Goal: Information Seeking & Learning: Learn about a topic

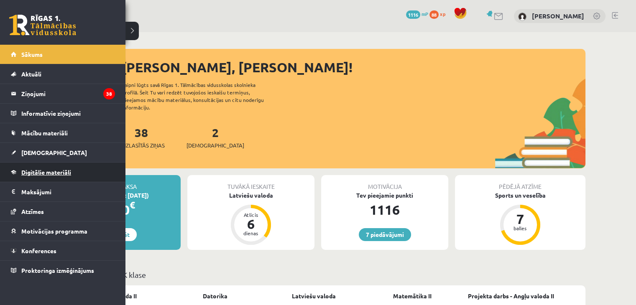
click at [37, 169] on span "Digitālie materiāli" at bounding box center [46, 172] width 50 height 8
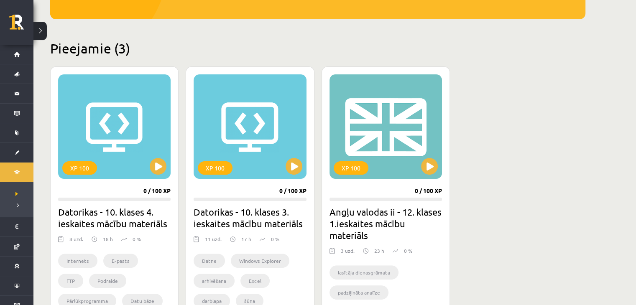
scroll to position [171, 0]
click at [435, 163] on button at bounding box center [429, 166] width 17 height 17
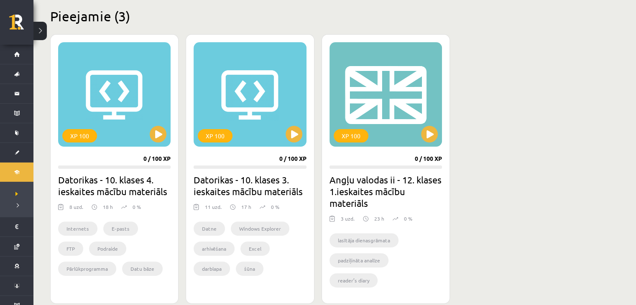
scroll to position [205, 0]
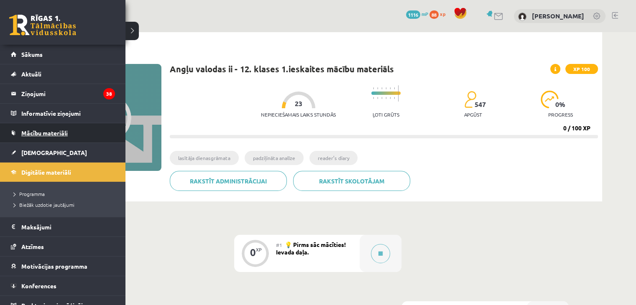
click at [31, 132] on span "Mācību materiāli" at bounding box center [44, 133] width 46 height 8
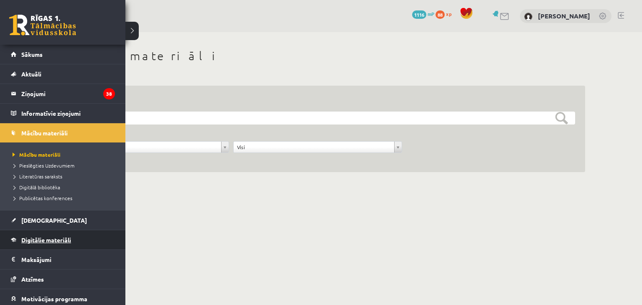
click at [50, 243] on link "Digitālie materiāli" at bounding box center [63, 239] width 104 height 19
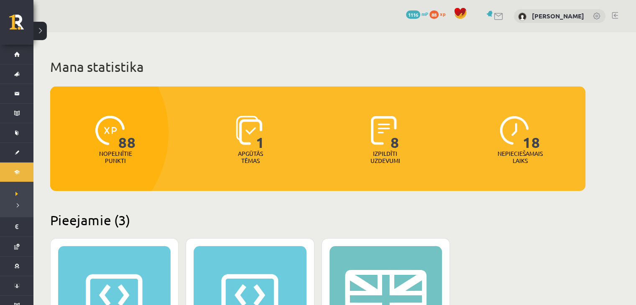
scroll to position [157, 0]
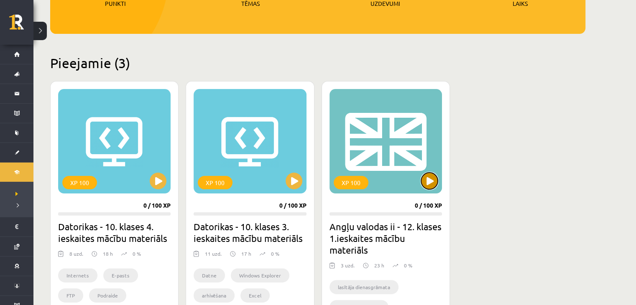
click at [425, 184] on button at bounding box center [429, 181] width 17 height 17
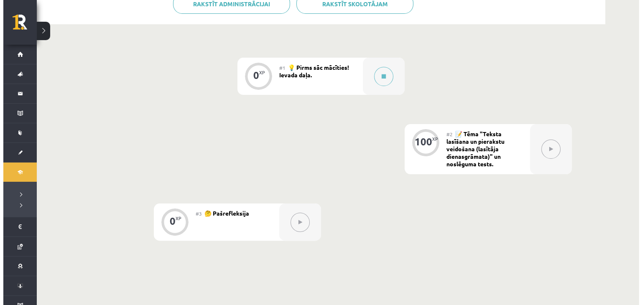
scroll to position [173, 0]
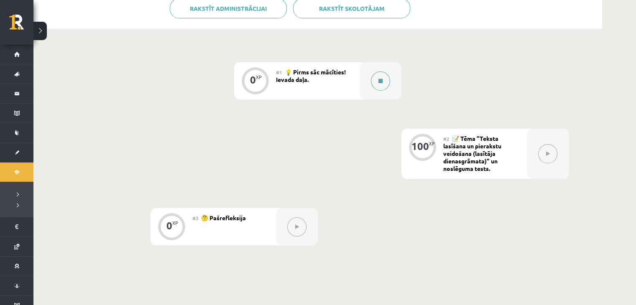
click at [384, 85] on button at bounding box center [380, 80] width 19 height 19
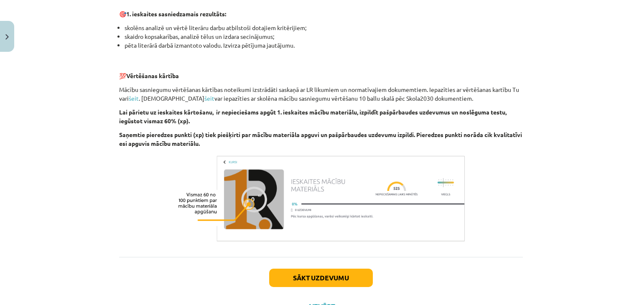
scroll to position [532, 0]
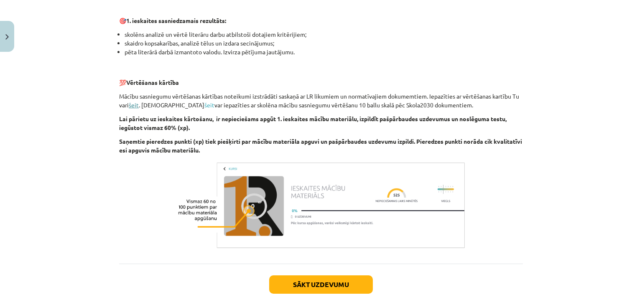
click at [135, 105] on link "šeit" at bounding box center [134, 105] width 10 height 8
click at [204, 103] on link "šeit" at bounding box center [209, 105] width 10 height 8
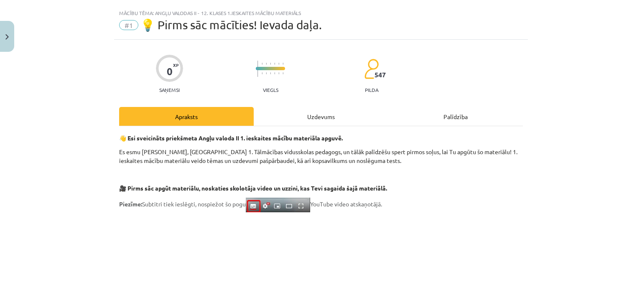
scroll to position [0, 0]
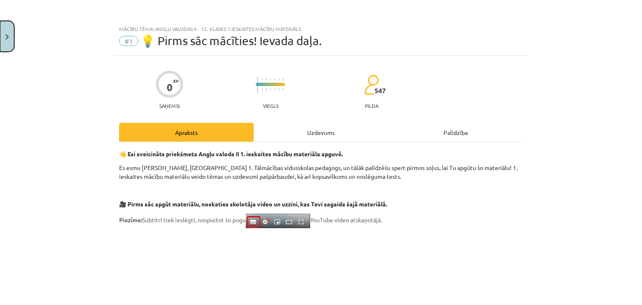
click at [5, 48] on button "Close" at bounding box center [7, 36] width 14 height 31
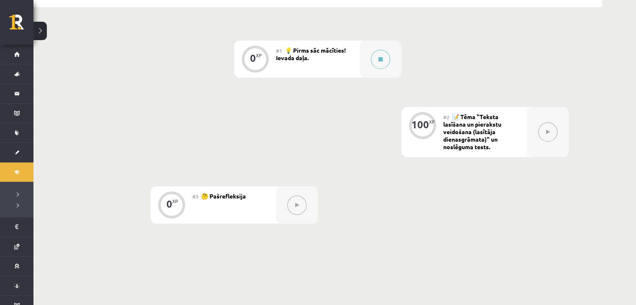
scroll to position [259, 0]
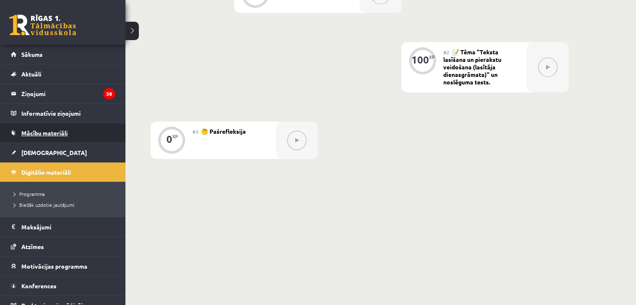
click at [31, 132] on span "Mācību materiāli" at bounding box center [44, 133] width 46 height 8
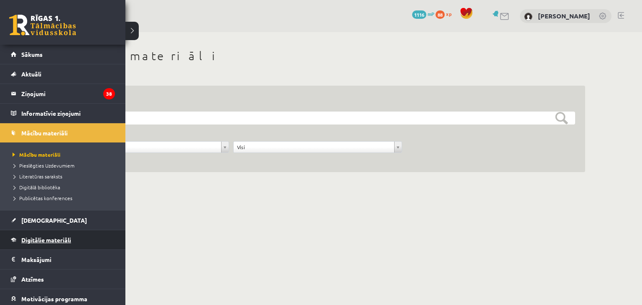
click at [29, 241] on span "Digitālie materiāli" at bounding box center [46, 240] width 50 height 8
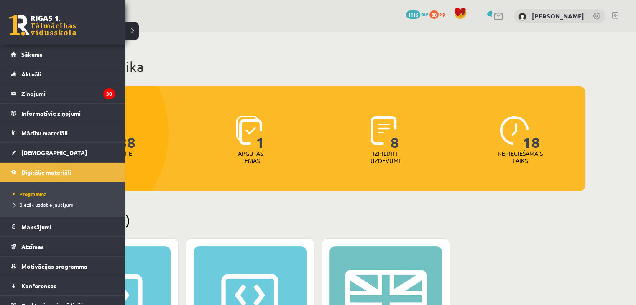
click at [32, 163] on link "Digitālie materiāli" at bounding box center [63, 172] width 104 height 19
click at [25, 151] on span "[DEMOGRAPHIC_DATA]" at bounding box center [54, 153] width 66 height 8
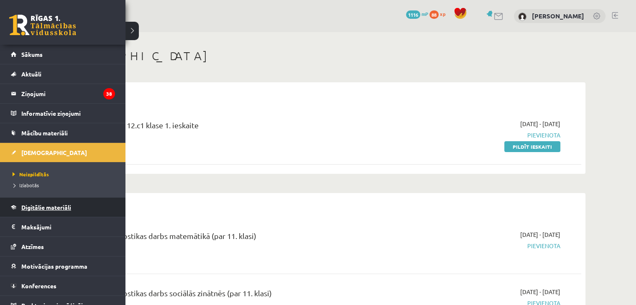
click at [43, 212] on link "Digitālie materiāli" at bounding box center [63, 207] width 104 height 19
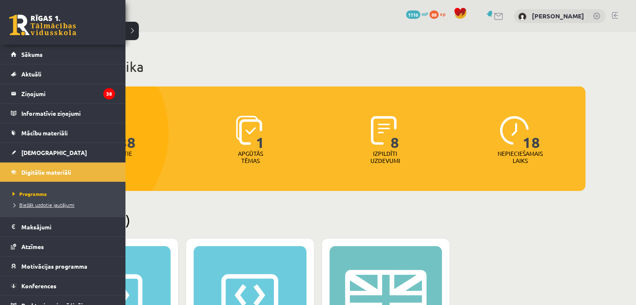
click at [34, 203] on span "Biežāk uzdotie jautājumi" at bounding box center [42, 204] width 64 height 7
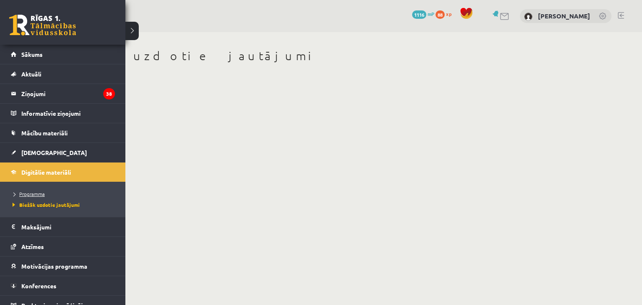
click at [23, 191] on span "Programma" at bounding box center [27, 194] width 34 height 7
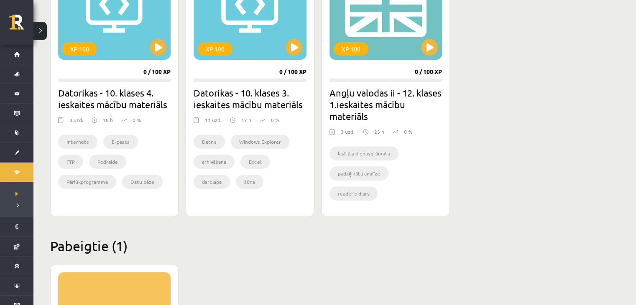
scroll to position [288, 0]
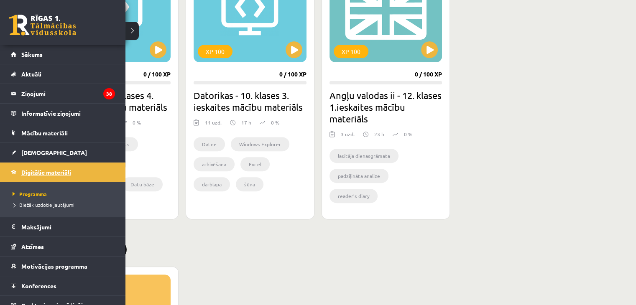
click at [55, 175] on link "Digitālie materiāli" at bounding box center [63, 172] width 104 height 19
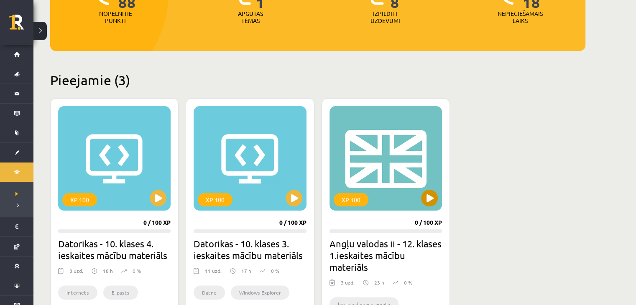
scroll to position [140, 0]
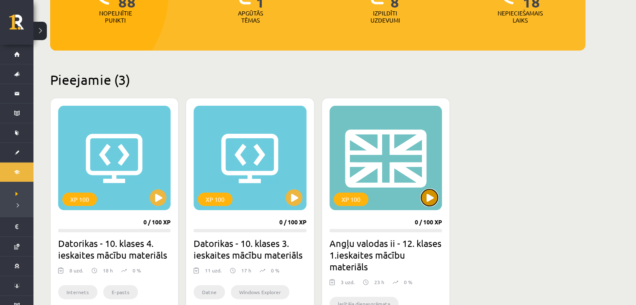
click at [426, 199] on button at bounding box center [429, 197] width 17 height 17
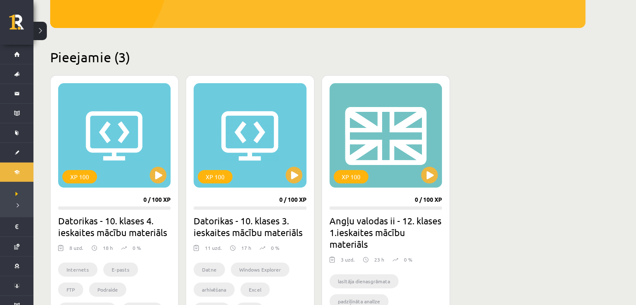
scroll to position [163, 0]
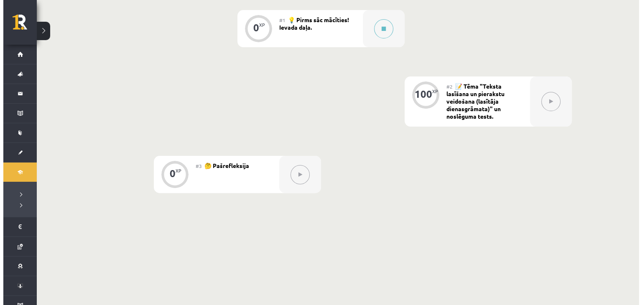
scroll to position [228, 0]
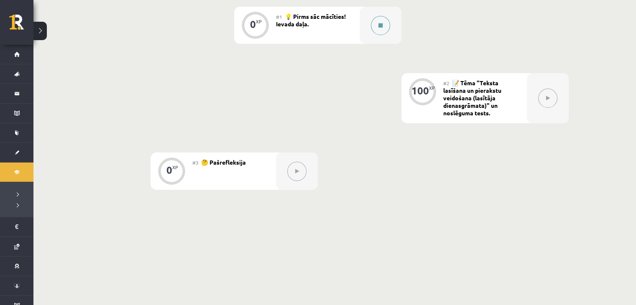
click at [375, 35] on div at bounding box center [380, 25] width 42 height 37
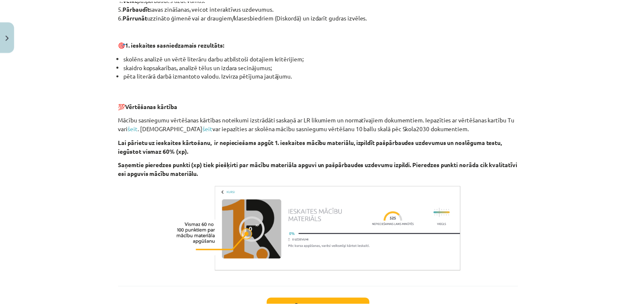
scroll to position [575, 0]
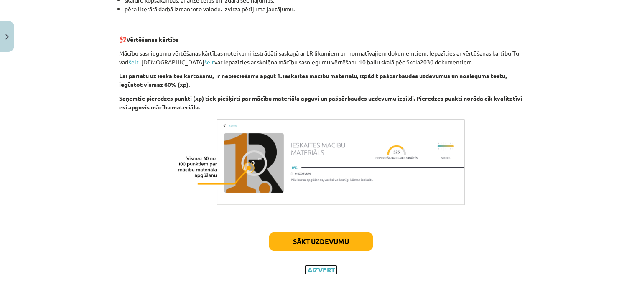
click at [315, 273] on button "Aizvērt" at bounding box center [321, 270] width 32 height 8
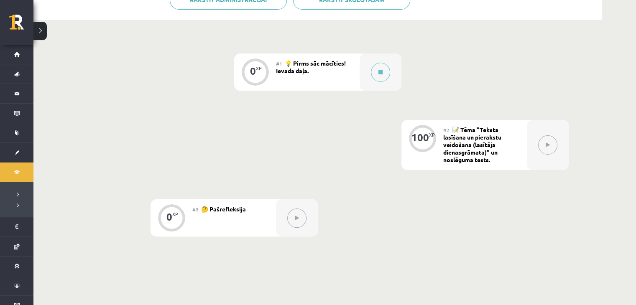
scroll to position [0, 0]
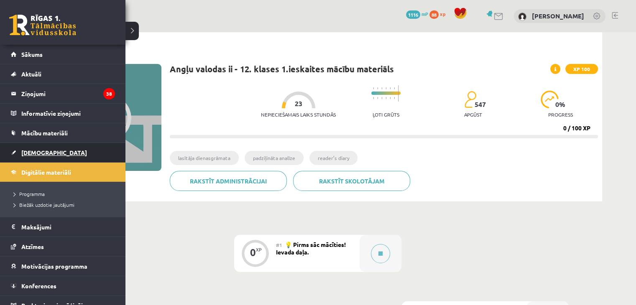
click at [53, 147] on link "[DEMOGRAPHIC_DATA]" at bounding box center [63, 152] width 104 height 19
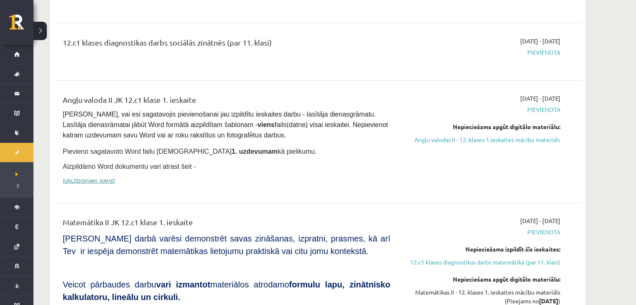
scroll to position [259, 0]
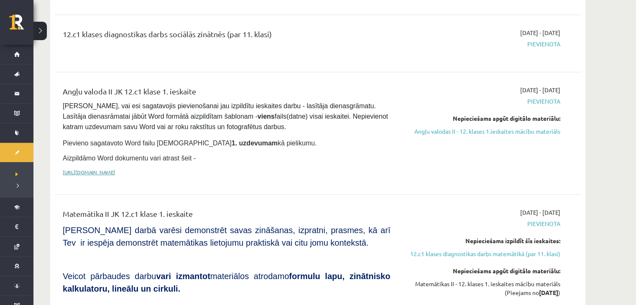
click at [115, 170] on link "[URL][DOMAIN_NAME]" at bounding box center [89, 172] width 52 height 7
